Goal: Information Seeking & Learning: Learn about a topic

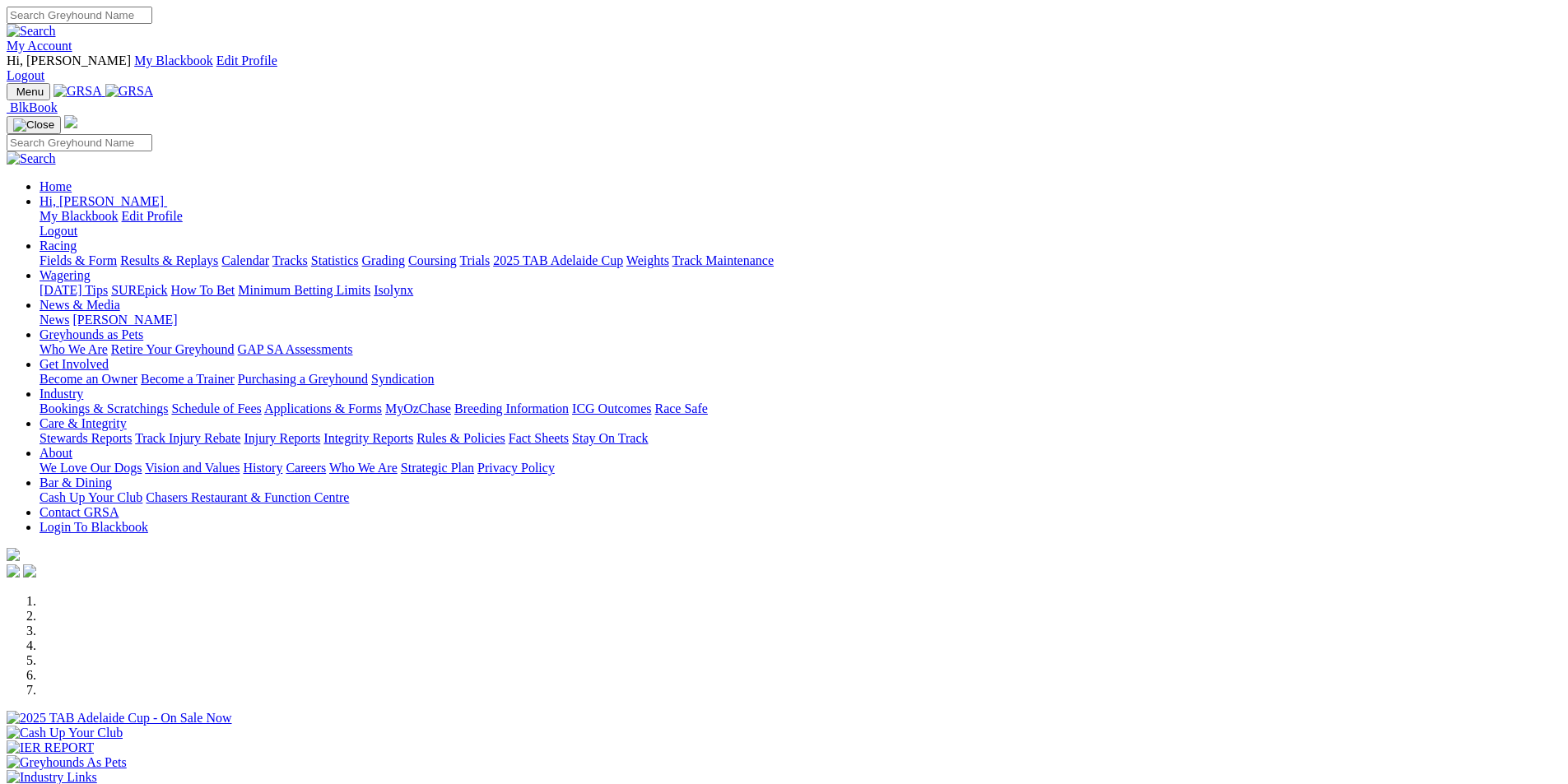
scroll to position [411, 0]
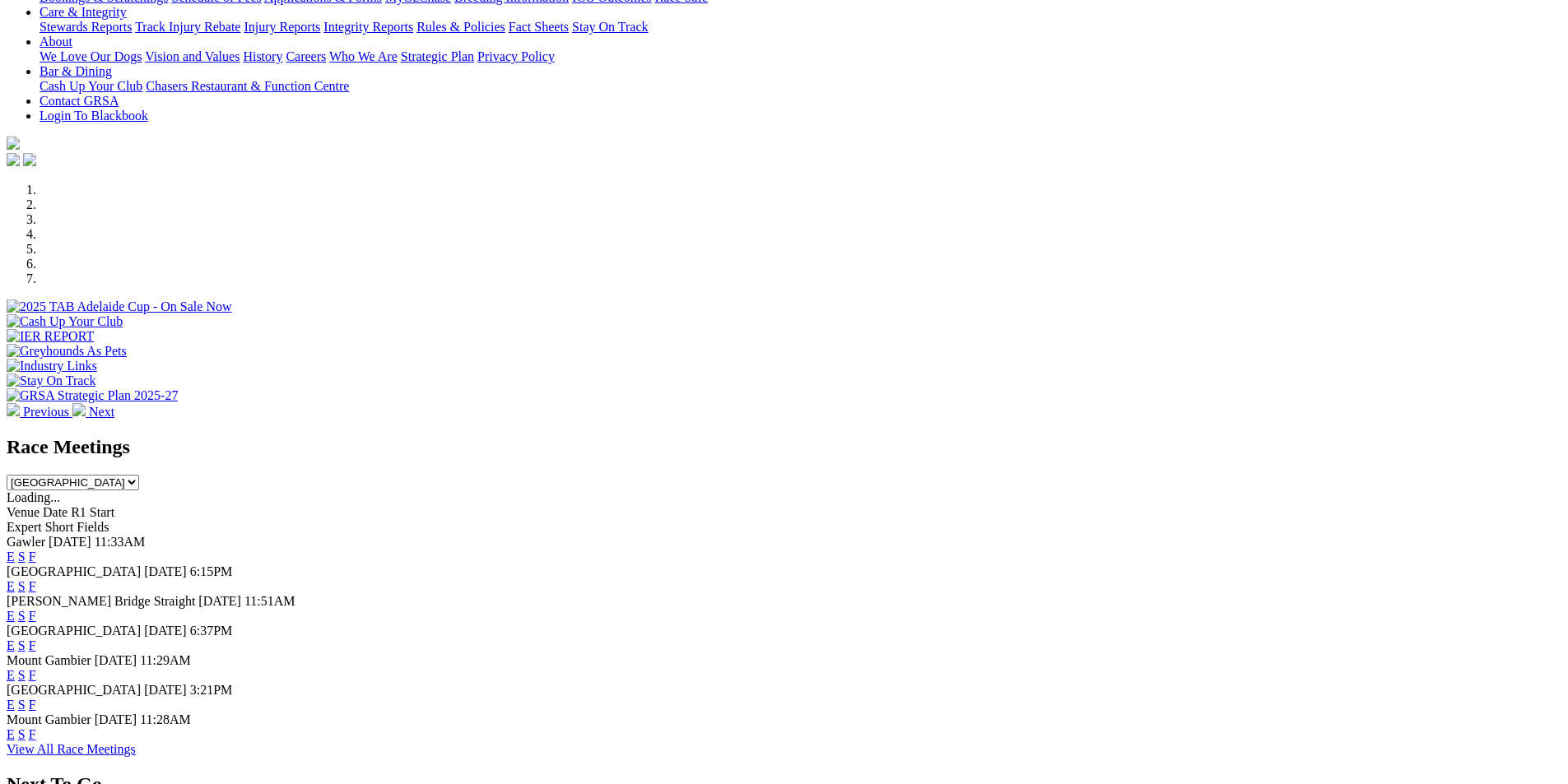
click at [36, 609] on link "F" at bounding box center [33, 615] width 7 height 14
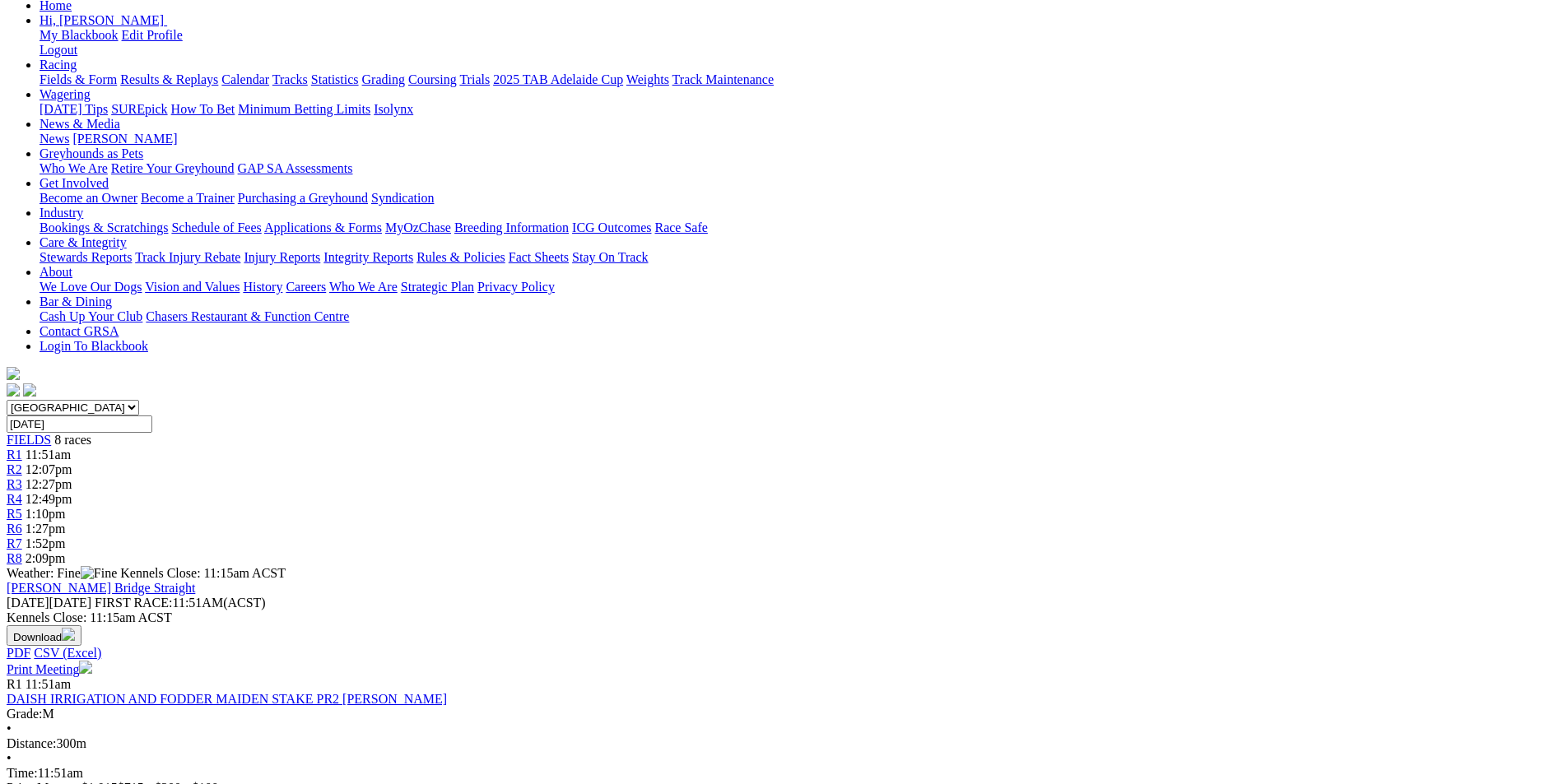
scroll to position [165, 0]
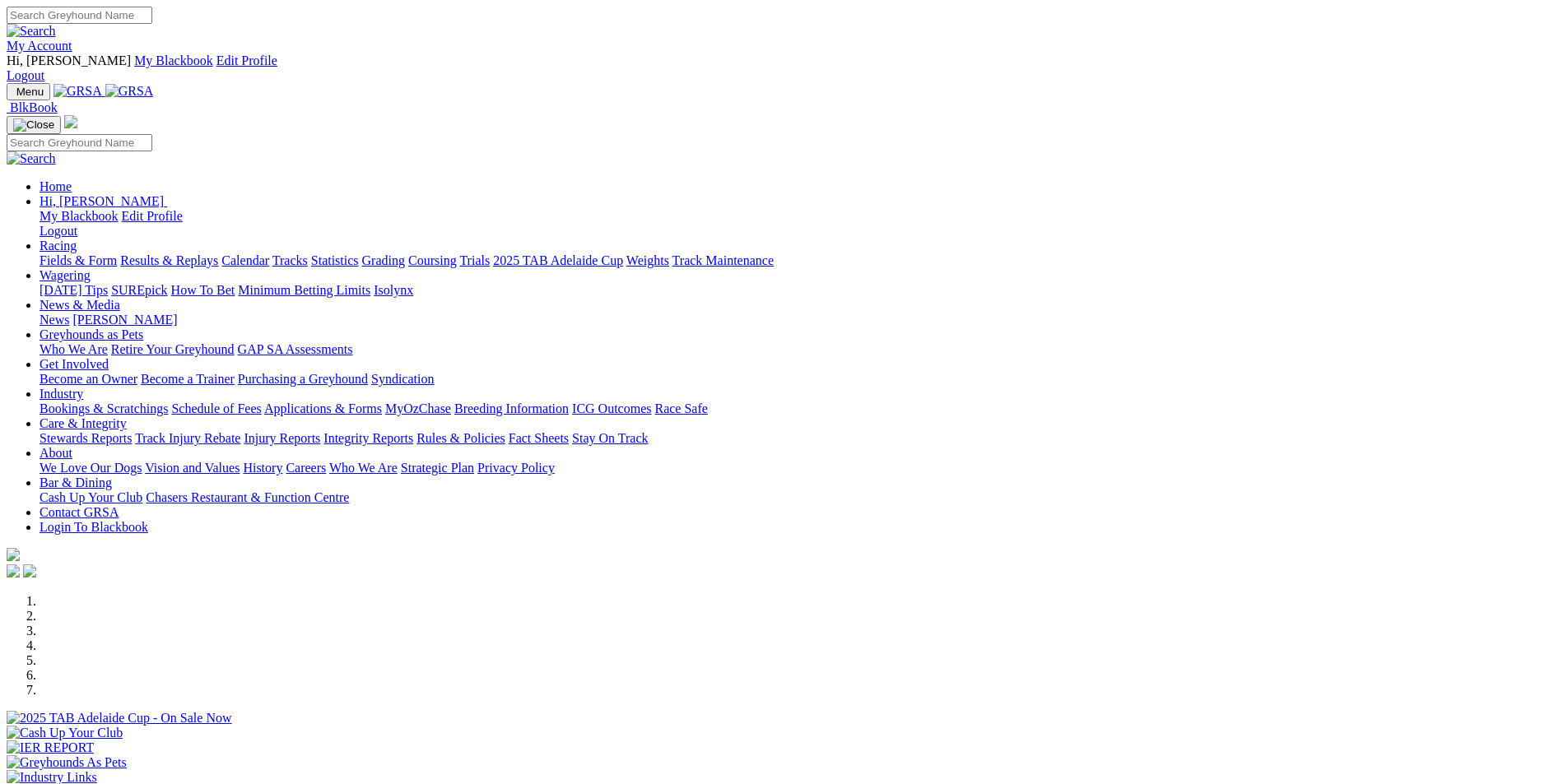
scroll to position [411, 0]
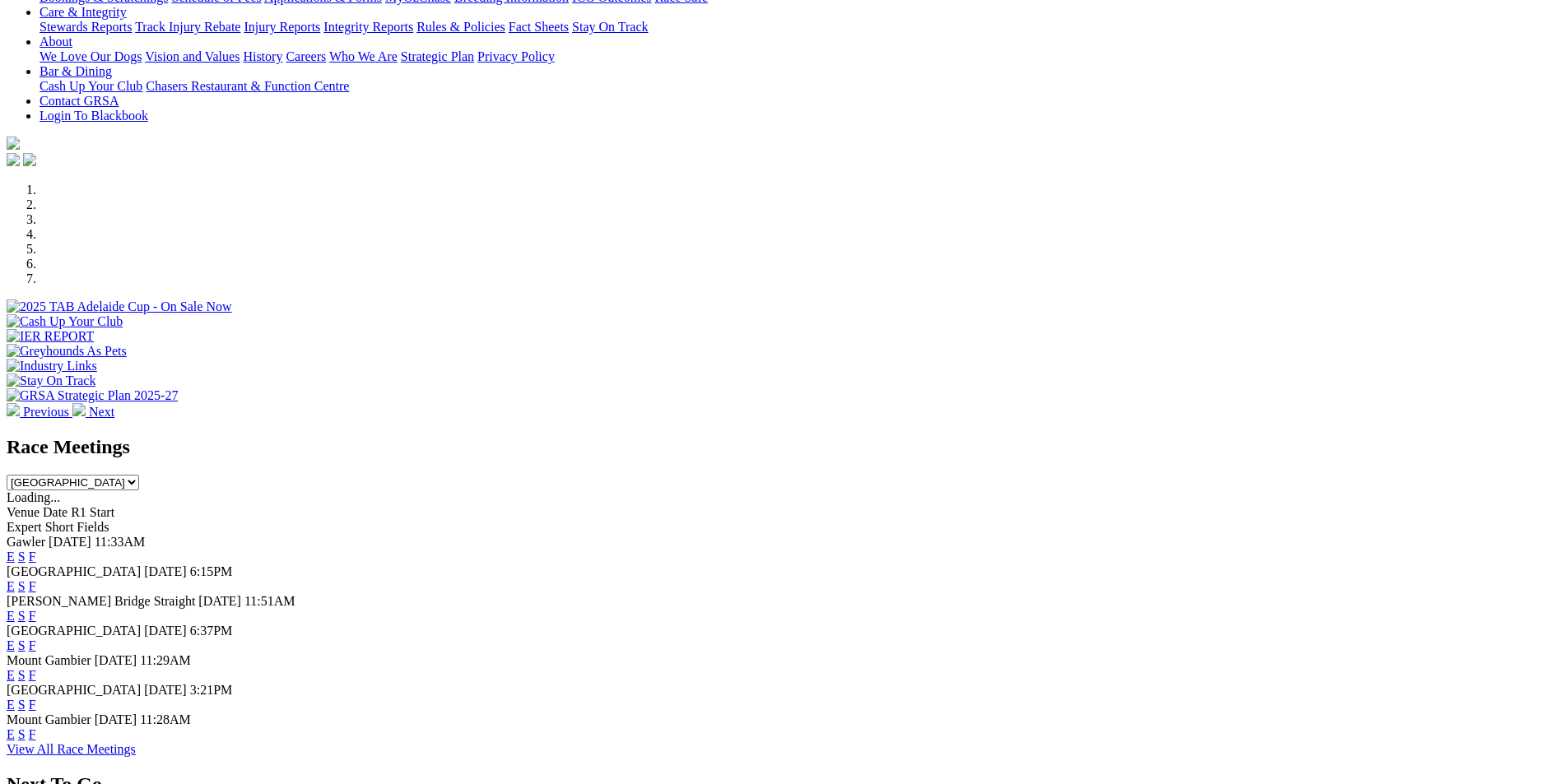
click at [15, 609] on link "E" at bounding box center [10, 615] width 8 height 14
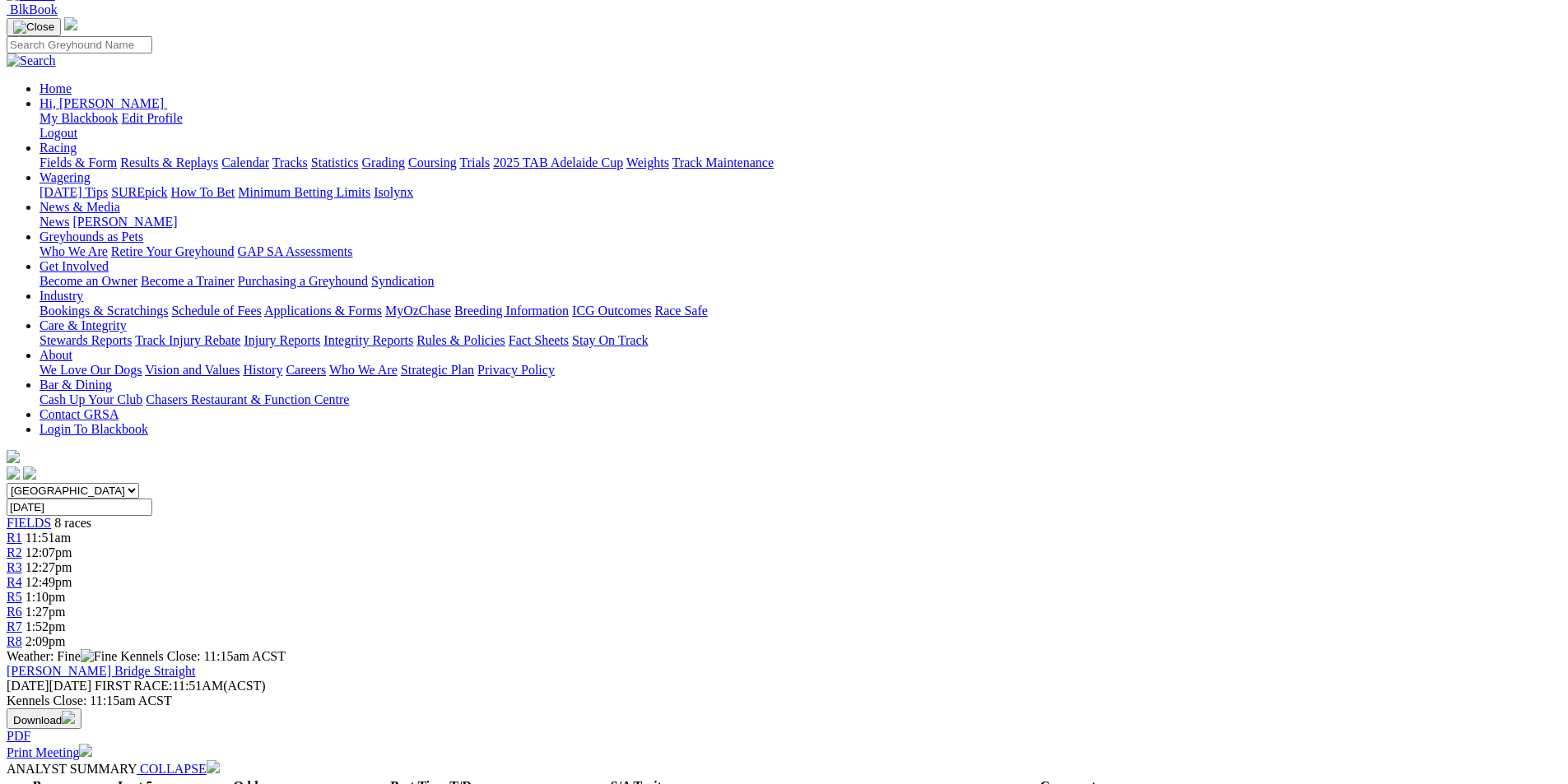
scroll to position [82, 0]
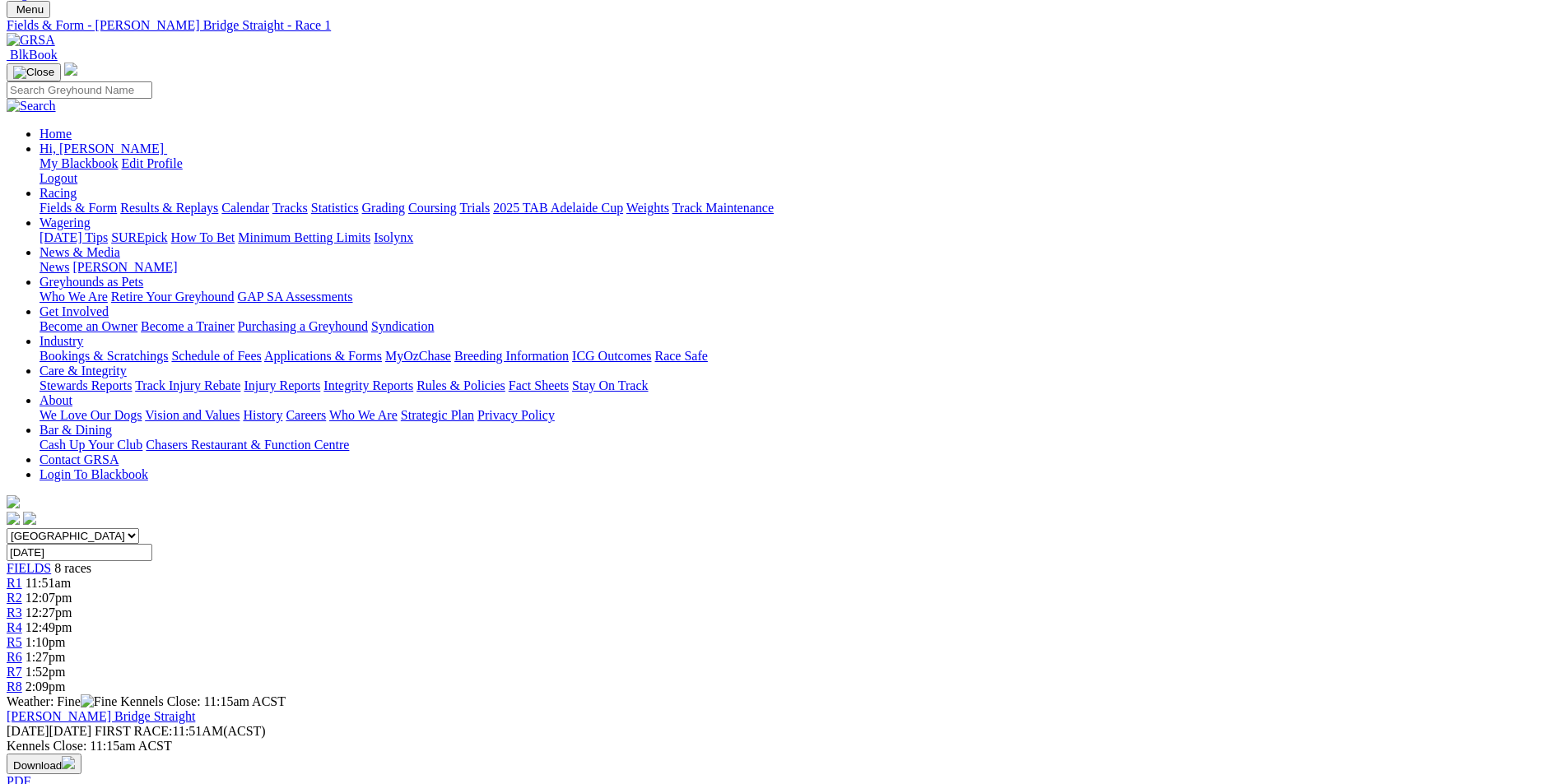
click at [571, 591] on div "R2 12:07pm" at bounding box center [784, 598] width 1555 height 15
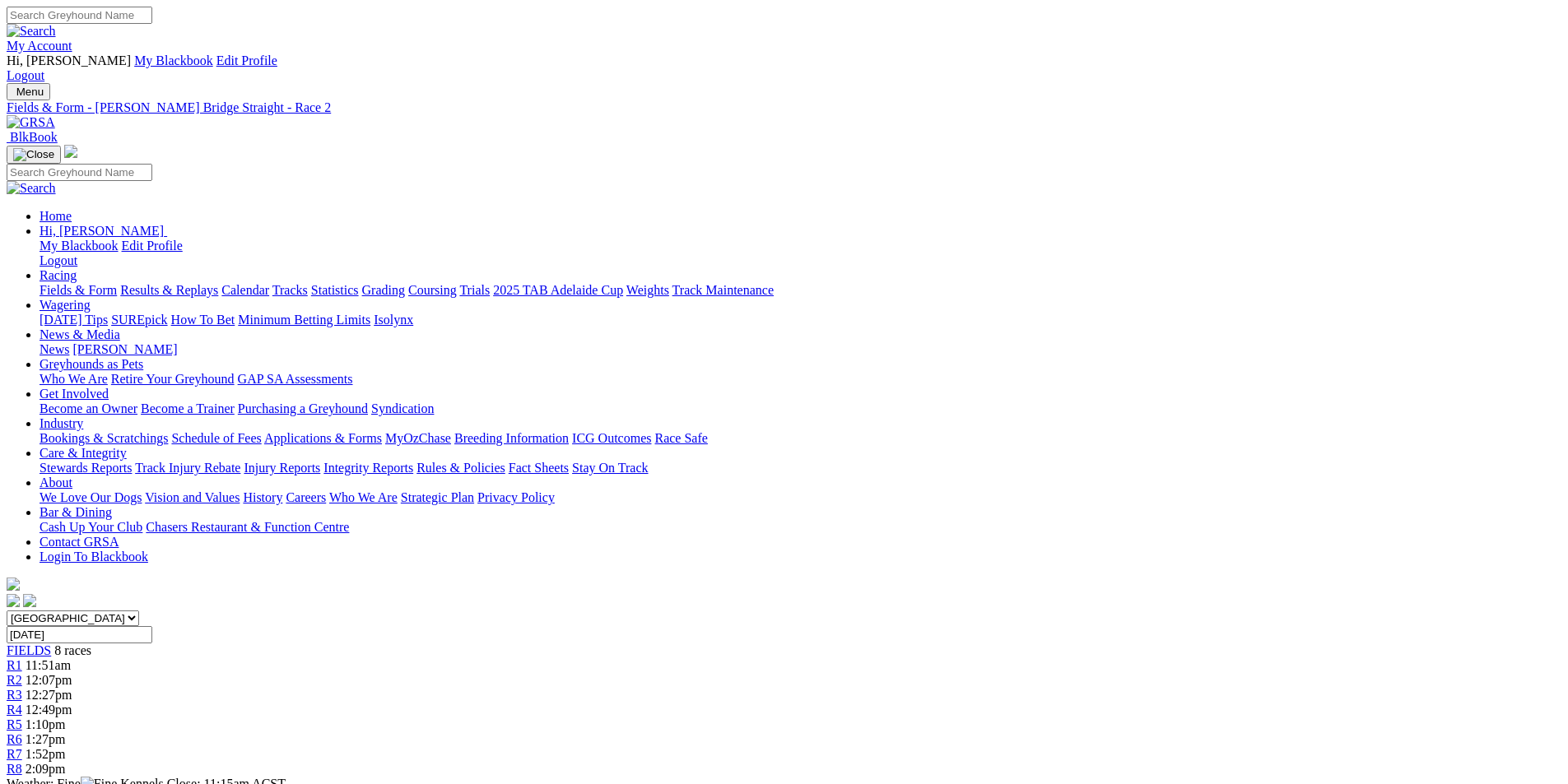
click at [22, 703] on link "R4" at bounding box center [14, 709] width 16 height 14
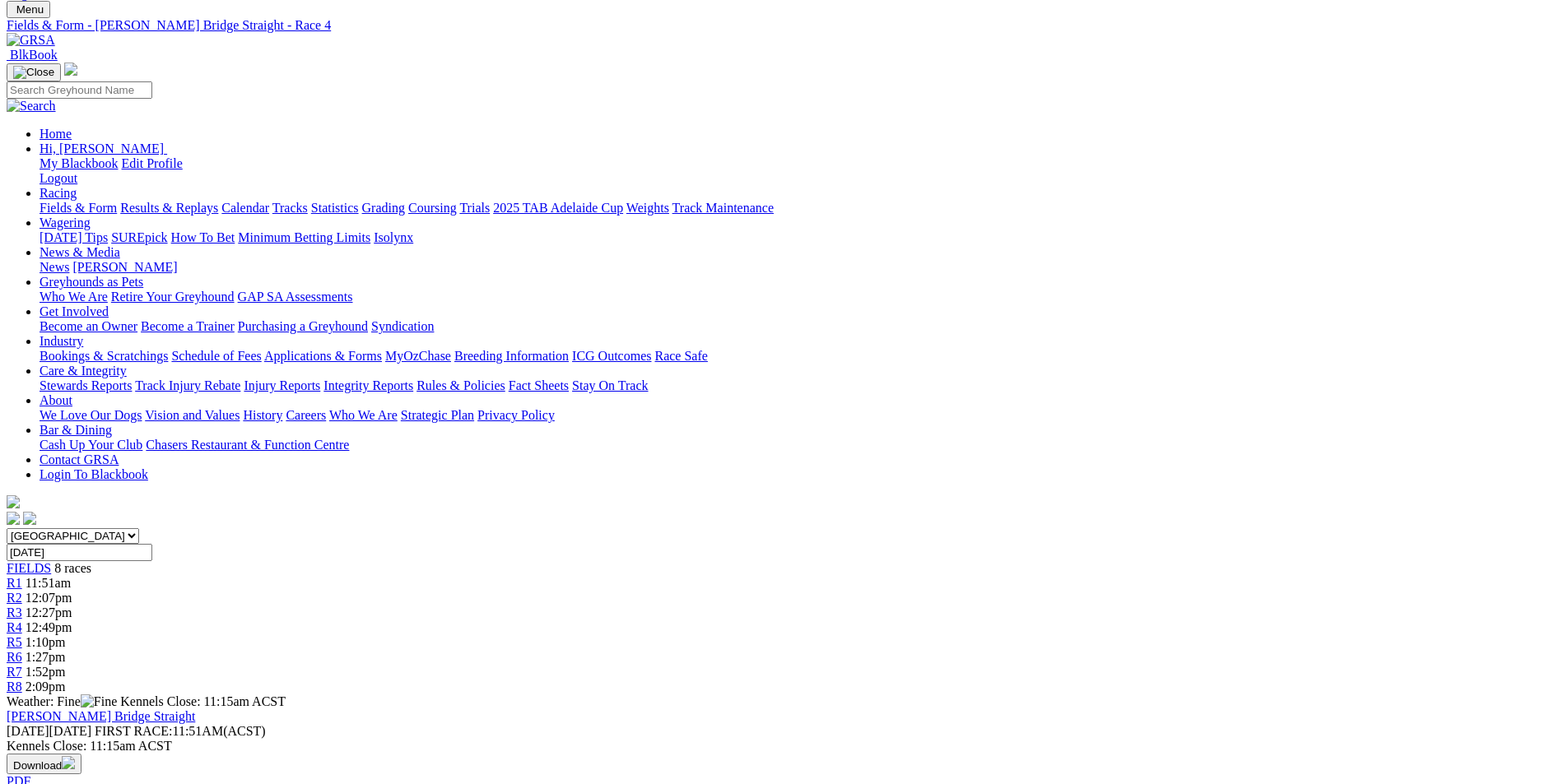
scroll to position [165, 0]
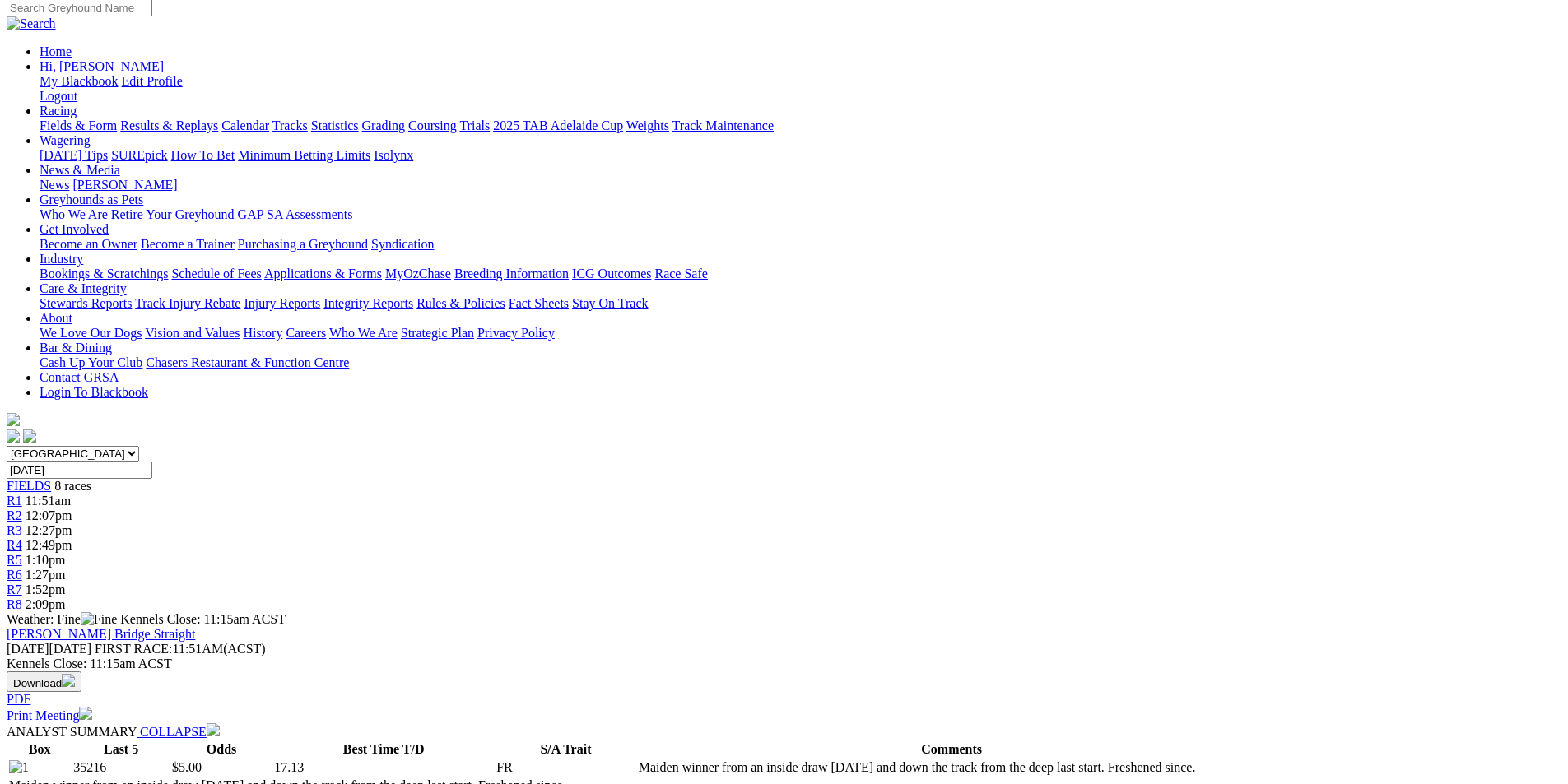
click at [66, 598] on span "2:09pm" at bounding box center [45, 604] width 40 height 14
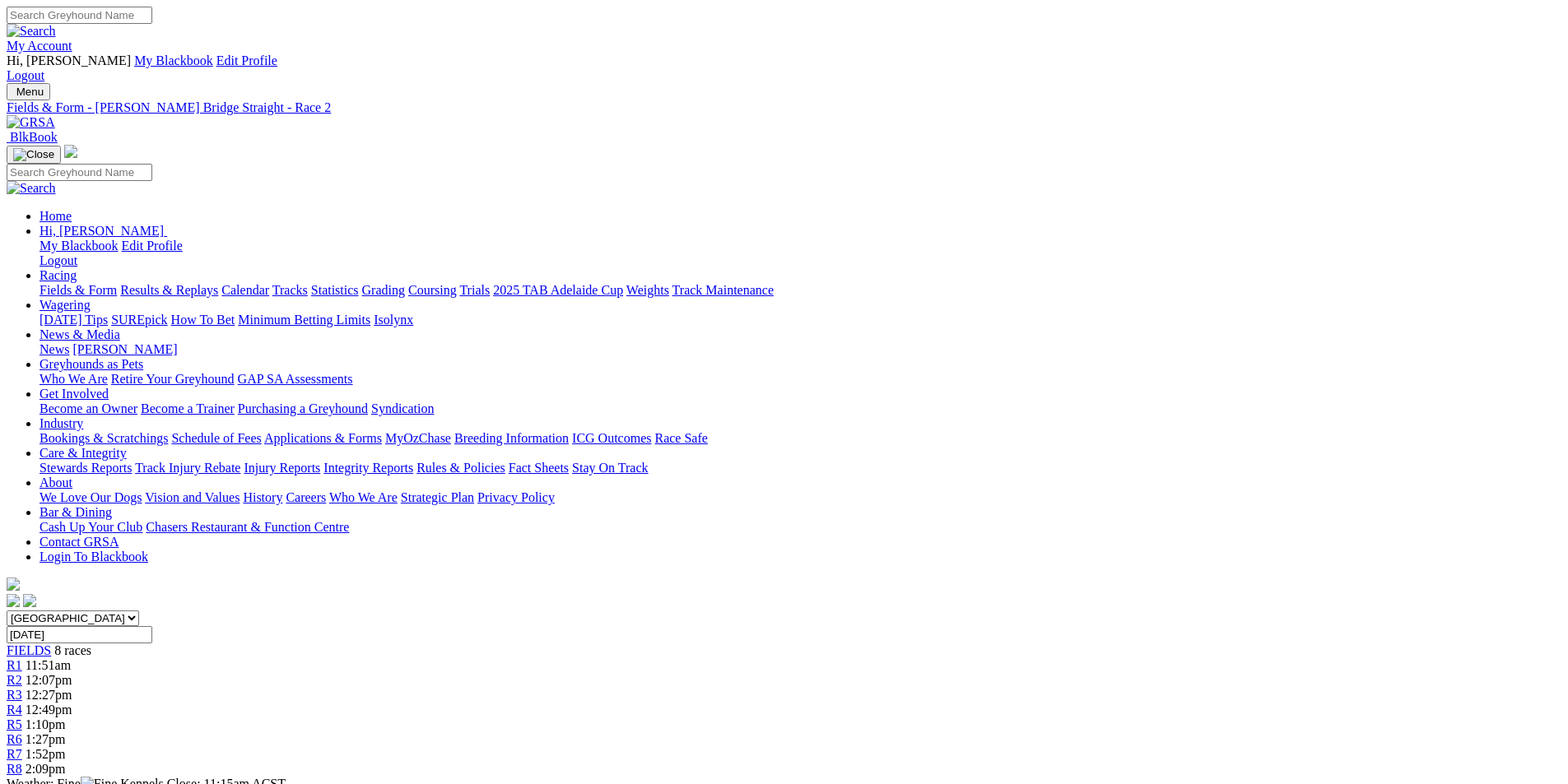
click at [66, 762] on span "2:09pm" at bounding box center [45, 768] width 40 height 14
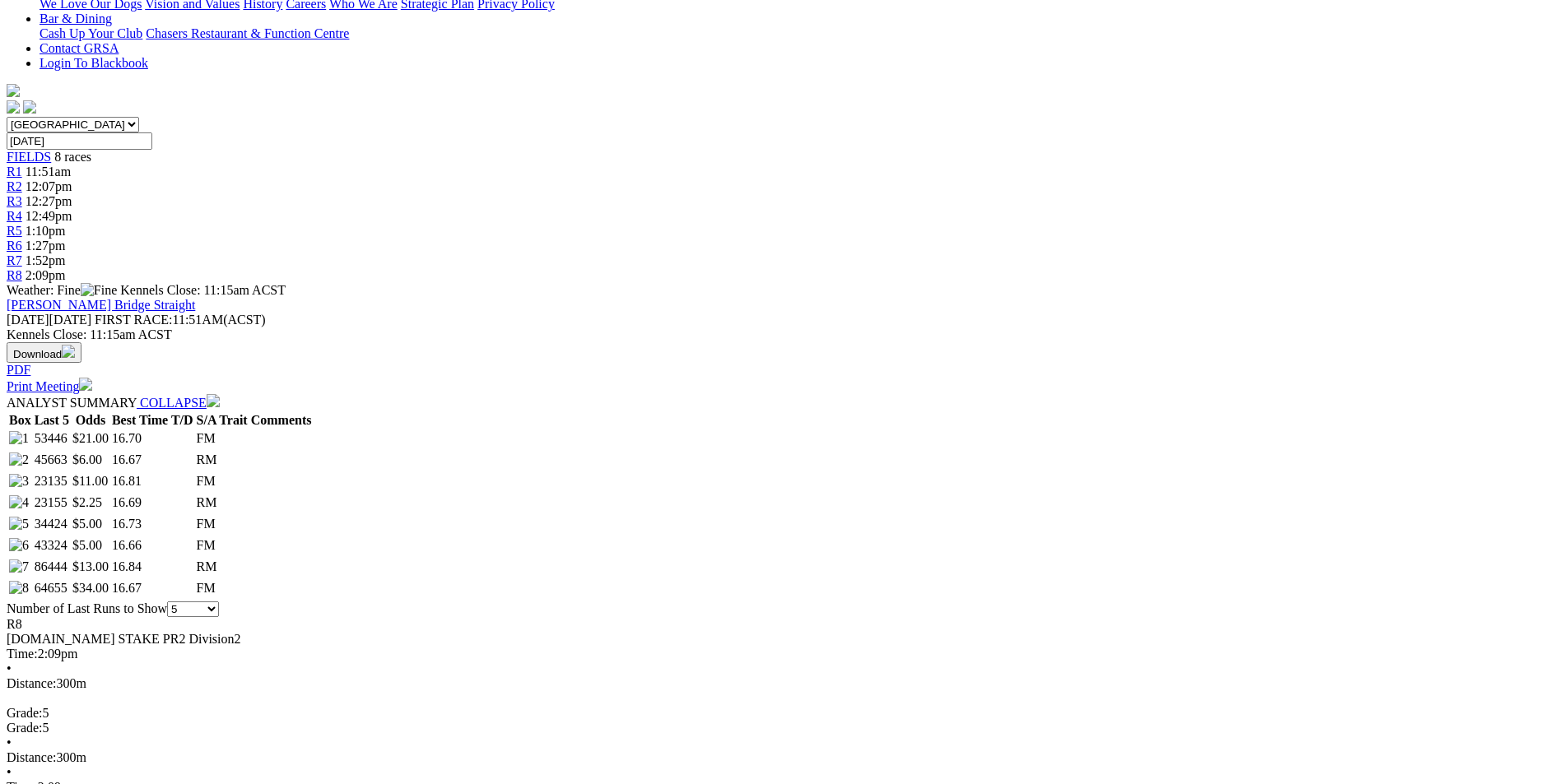
scroll to position [411, 0]
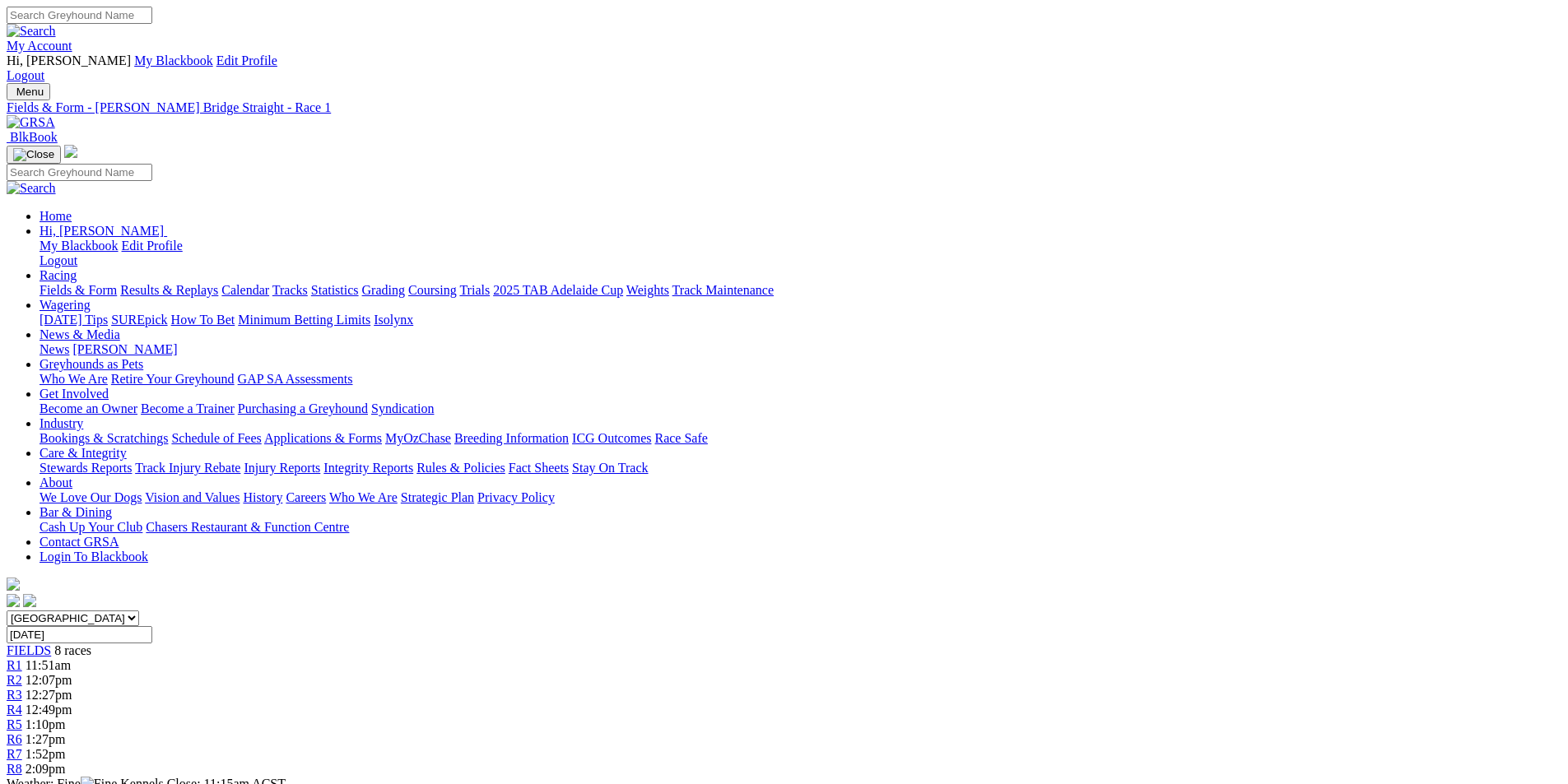
scroll to position [39, 0]
